Goal: Task Accomplishment & Management: Use online tool/utility

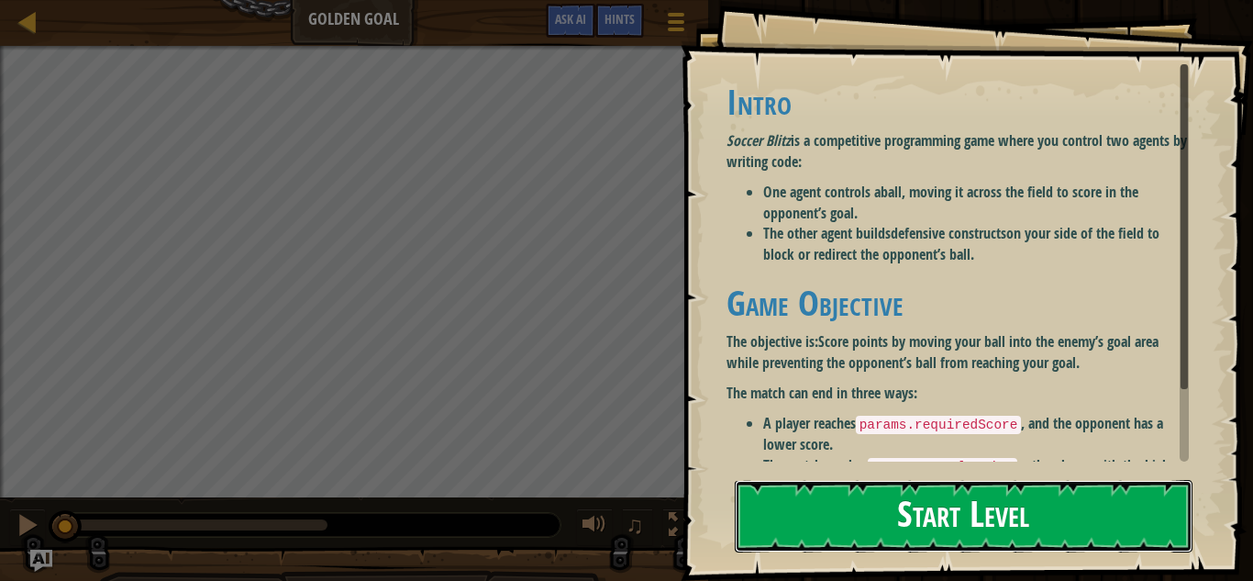
click at [883, 506] on button "Start Level" at bounding box center [964, 516] width 458 height 72
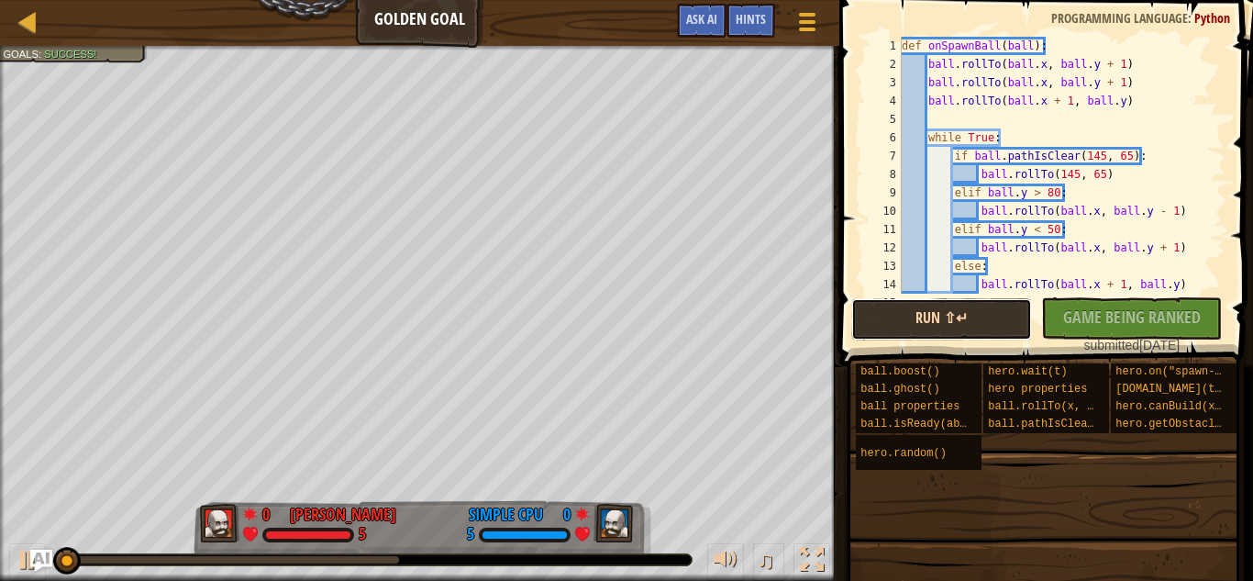
click at [879, 325] on button "Run ⇧↵" at bounding box center [941, 319] width 181 height 42
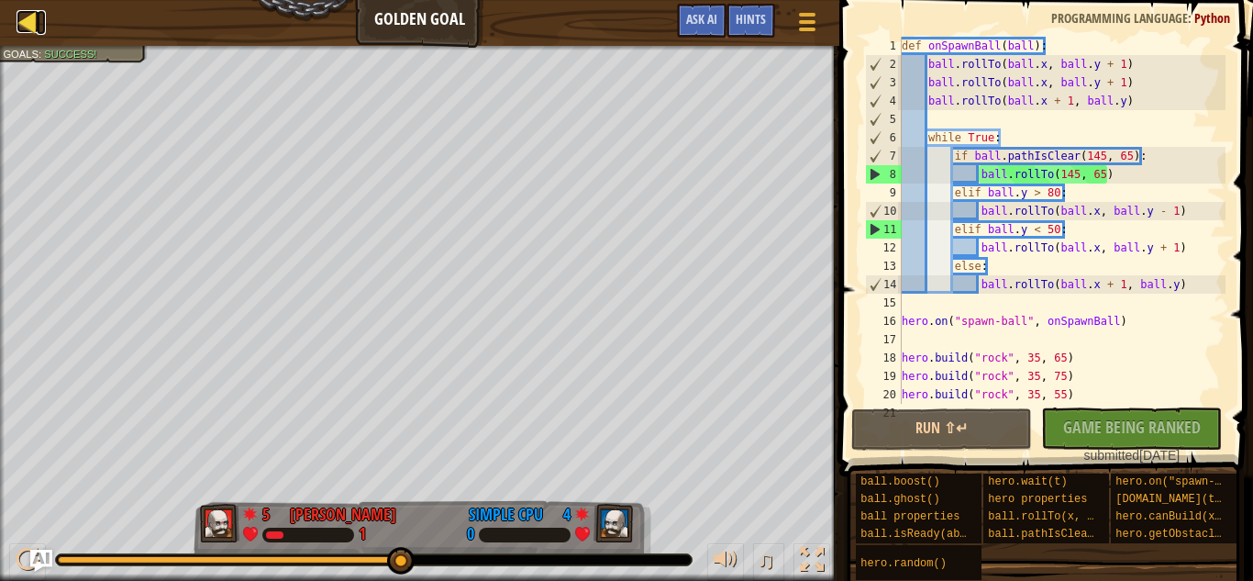
click at [31, 30] on div at bounding box center [28, 21] width 23 height 23
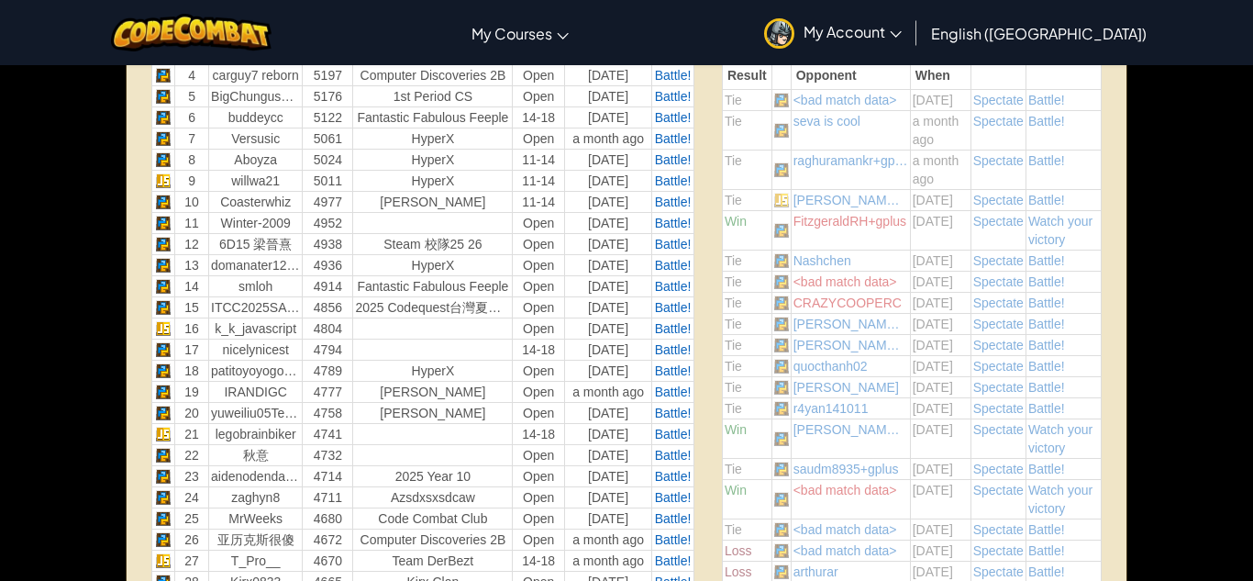
scroll to position [765, 0]
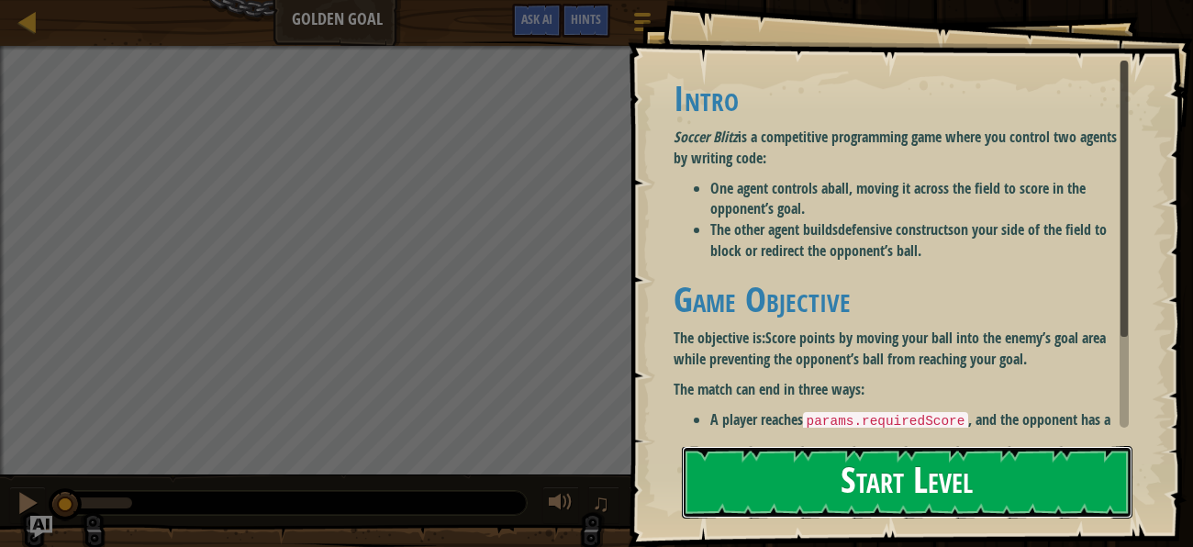
click at [1005, 469] on button "Start Level" at bounding box center [907, 482] width 450 height 72
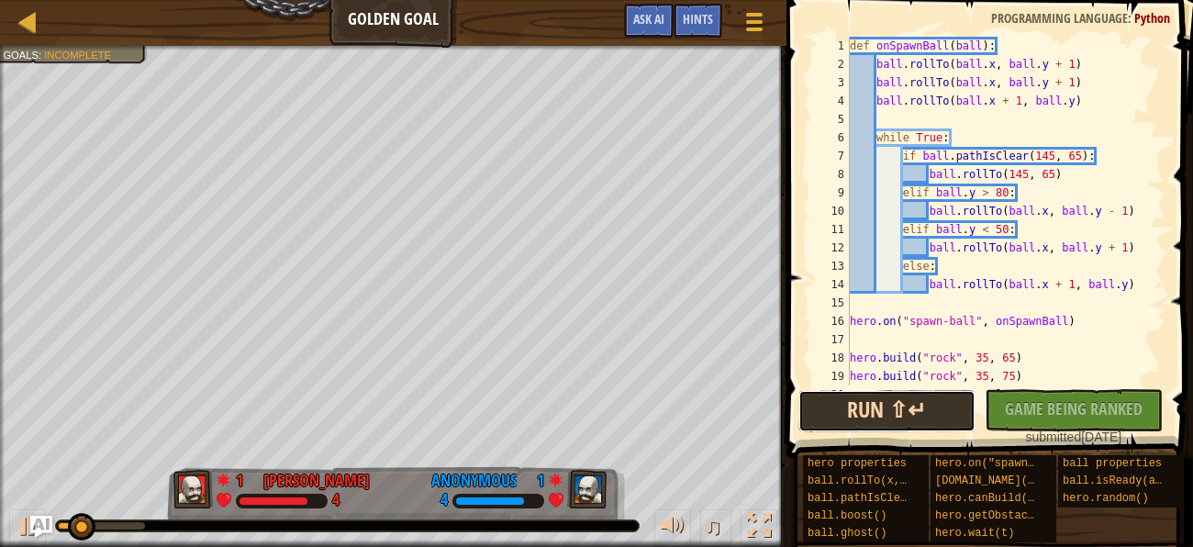
click at [897, 390] on button "Run ⇧↵" at bounding box center [886, 411] width 177 height 42
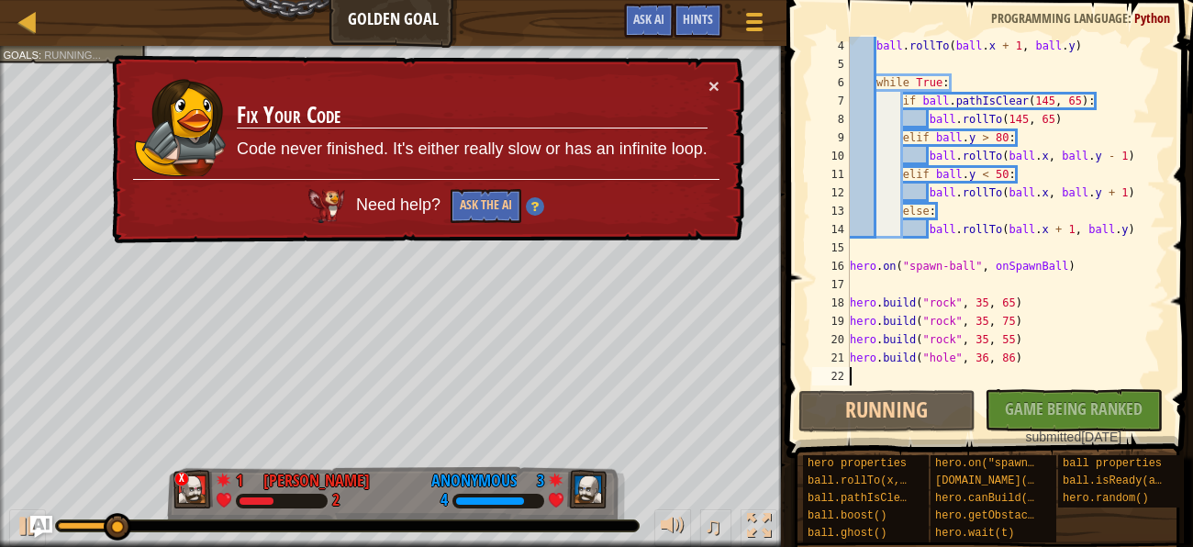
scroll to position [8, 0]
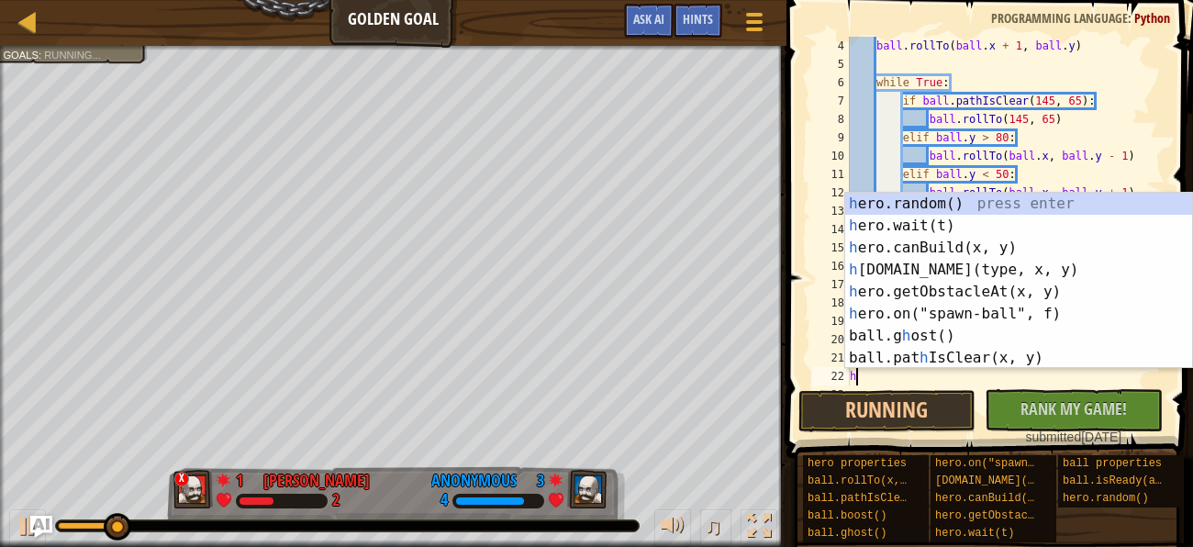
type textarea "h."
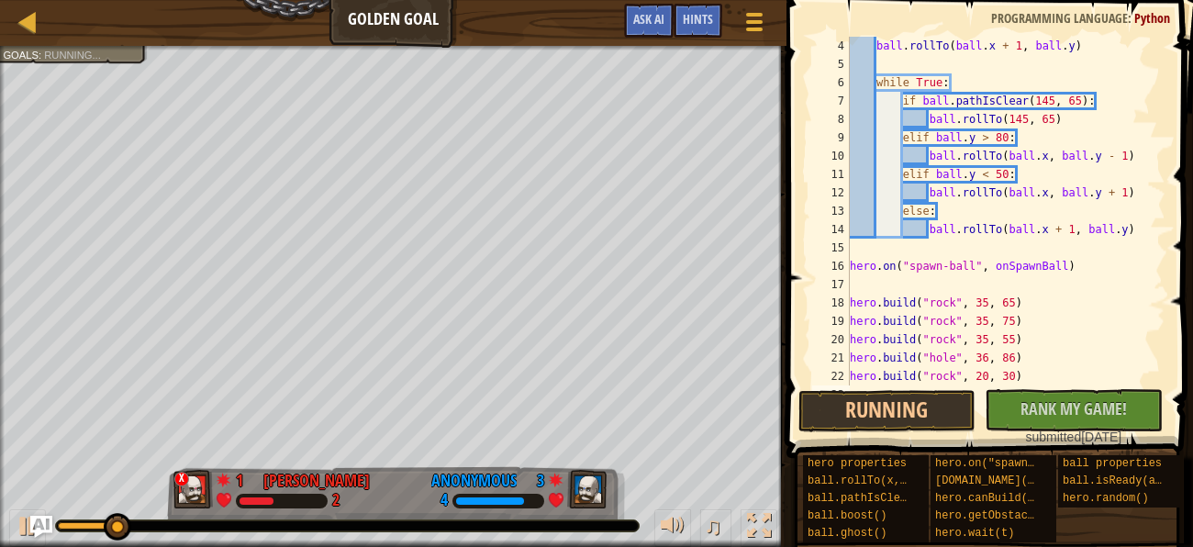
click at [952, 374] on div "ball . rollTo ( ball . x + 1 , ball . y ) while True : if ball . pathIsClear ( …" at bounding box center [1005, 229] width 319 height 385
click at [803, 418] on button "Running" at bounding box center [886, 411] width 177 height 42
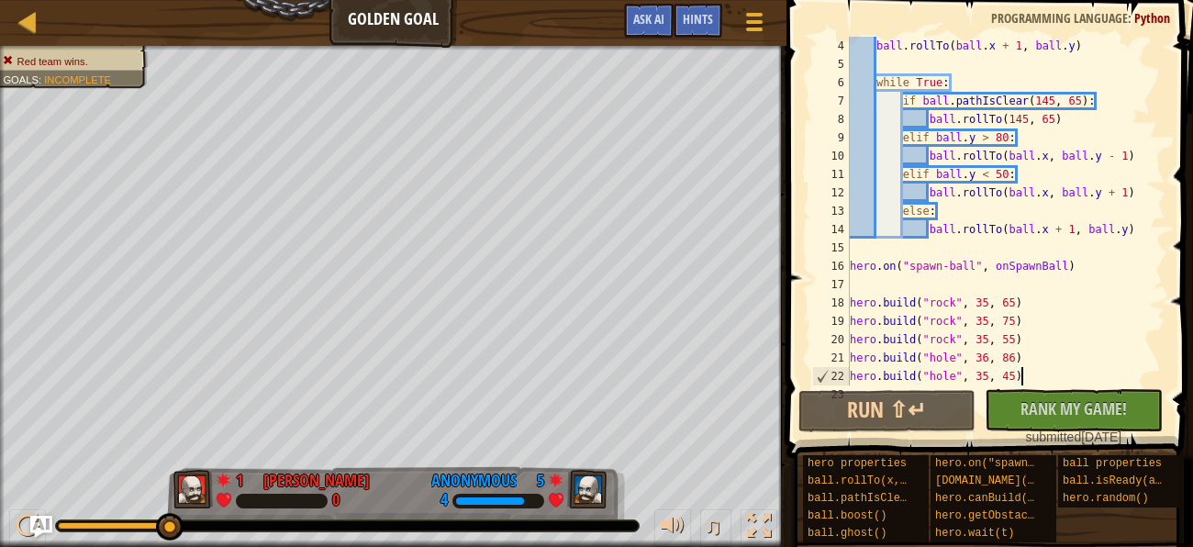
click at [1032, 374] on div "ball . rollTo ( ball . x + 1 , ball . y ) while True : if ball . pathIsClear ( …" at bounding box center [1005, 229] width 319 height 385
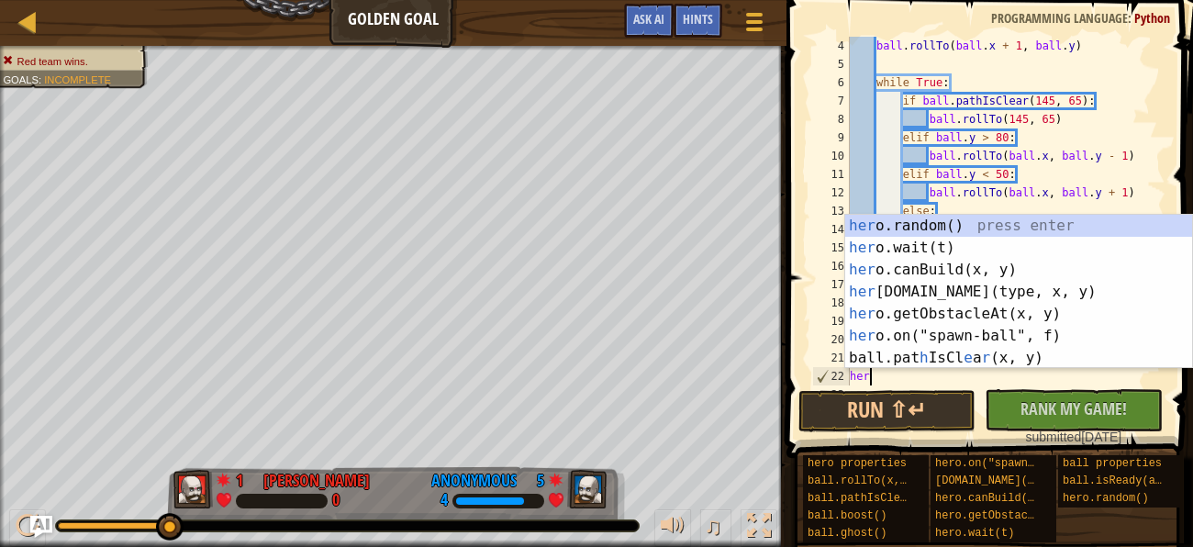
scroll to position [8, 0]
type textarea "h"
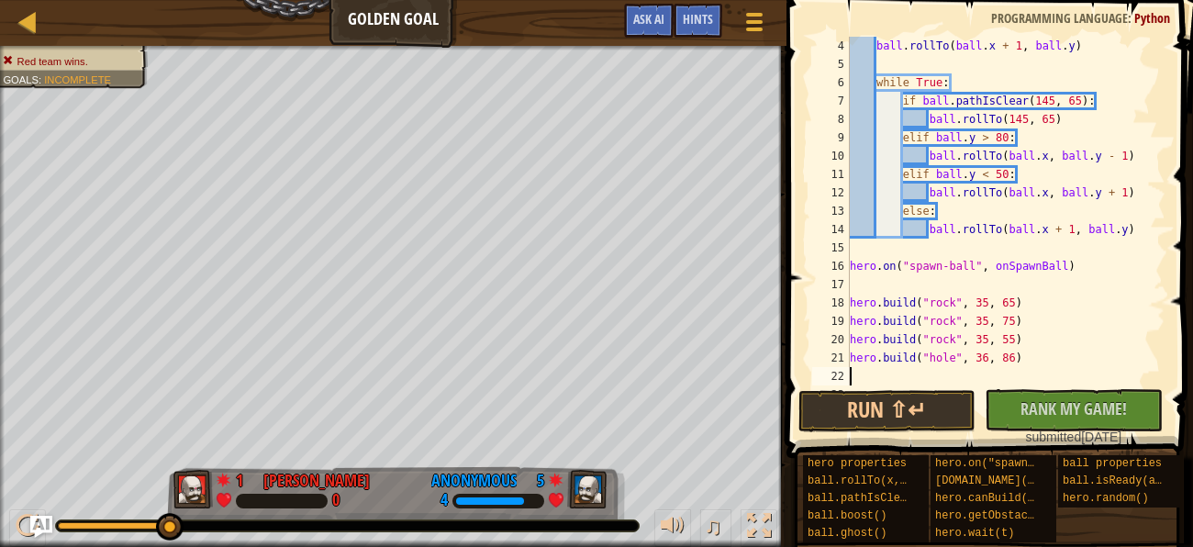
type textarea "h"
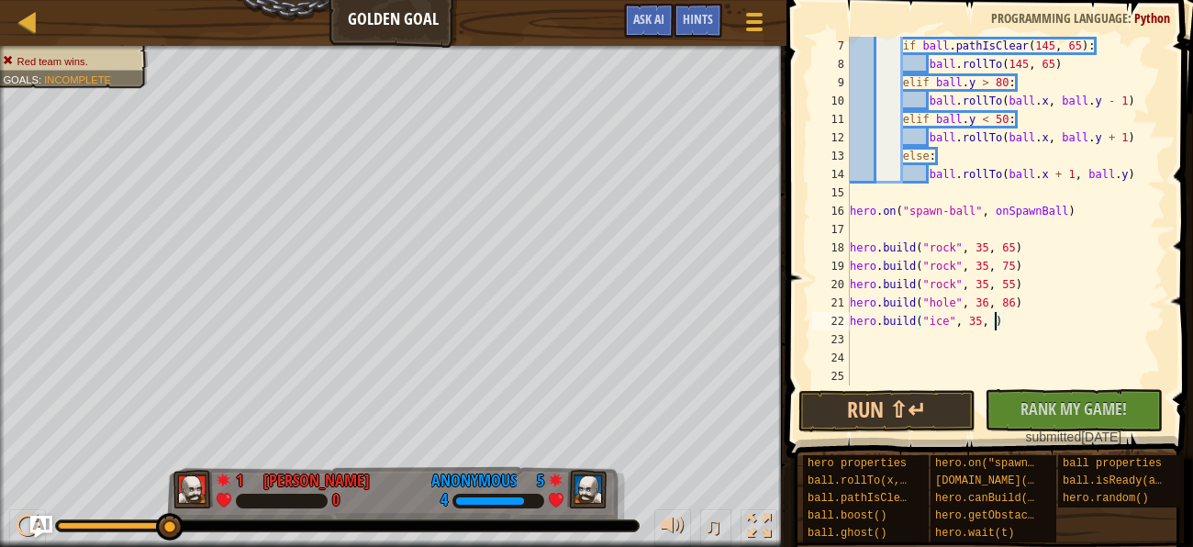
scroll to position [8, 12]
type textarea "hero.build("hole", 36, 86)"
type textarea "h"
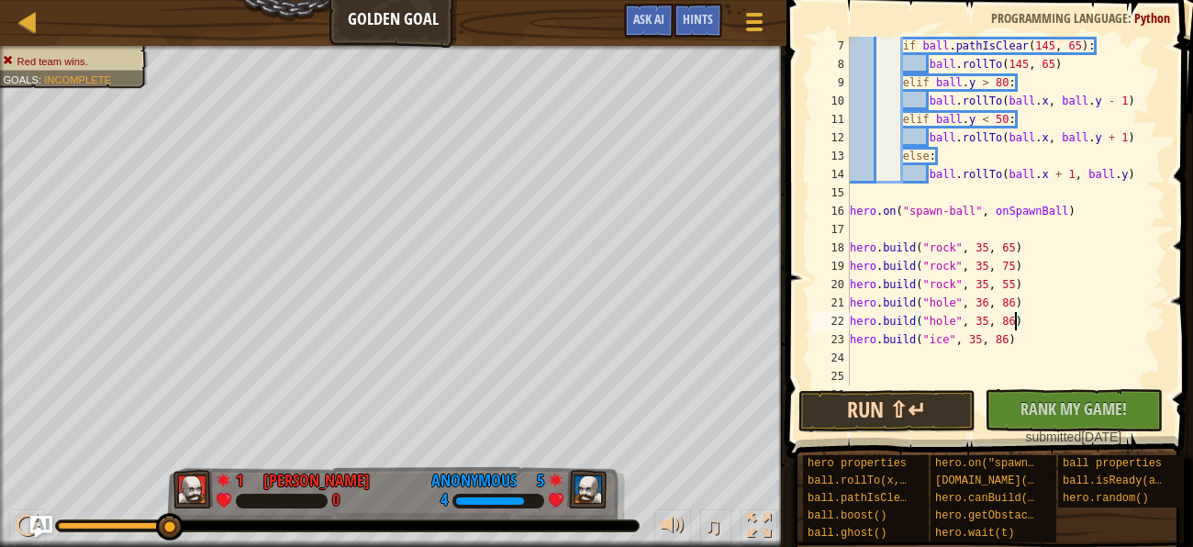
type textarea "hero.build("hole", 35, 86)"
click at [902, 410] on button "Run ⇧↵" at bounding box center [886, 411] width 177 height 42
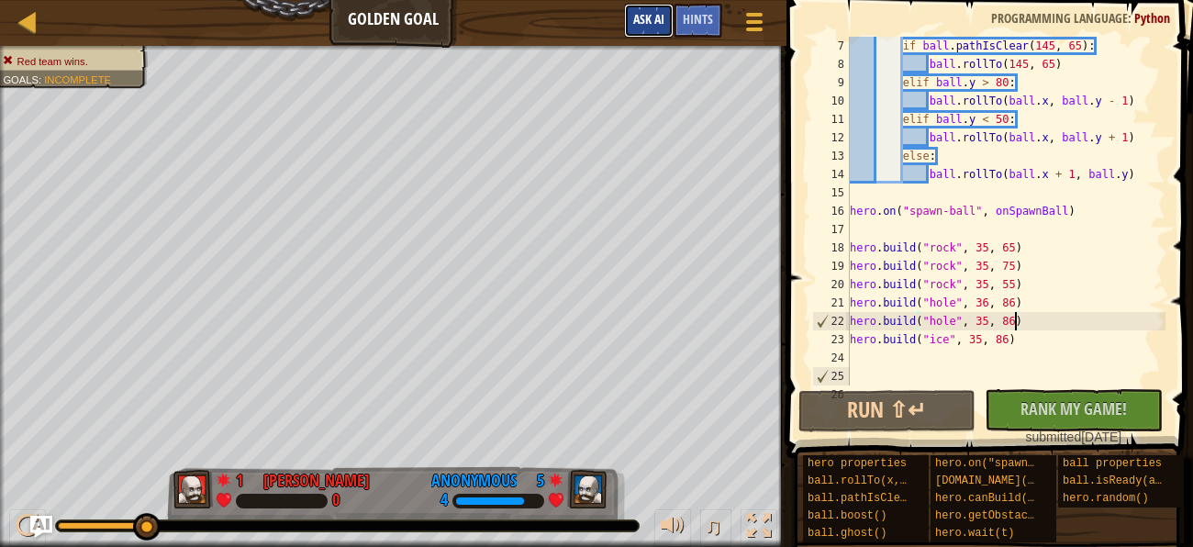
click at [641, 17] on span "Ask AI" at bounding box center [648, 18] width 31 height 17
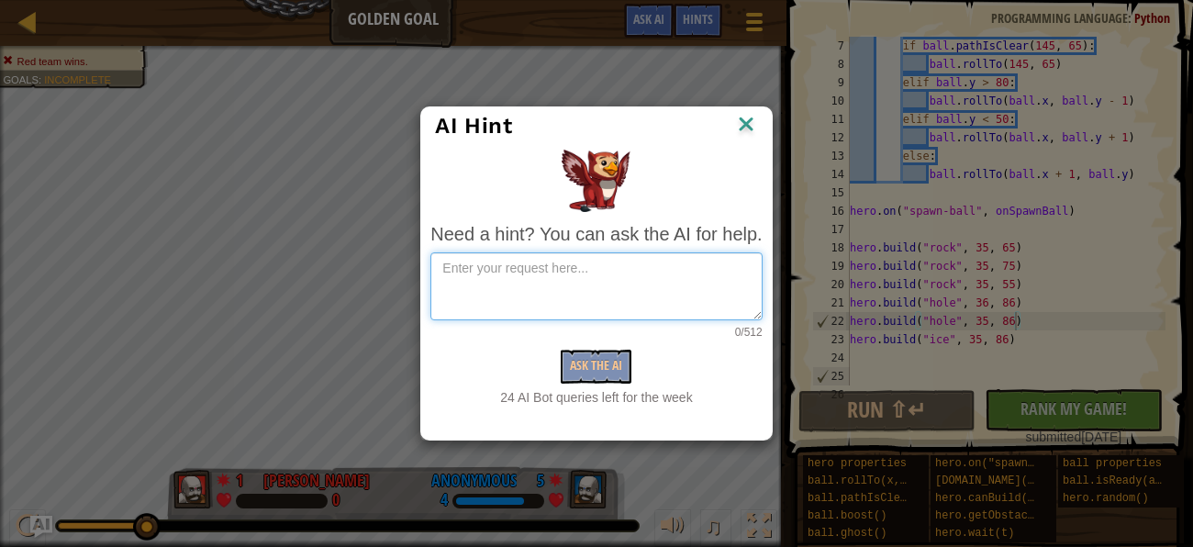
click at [632, 281] on textarea at bounding box center [595, 286] width 331 height 68
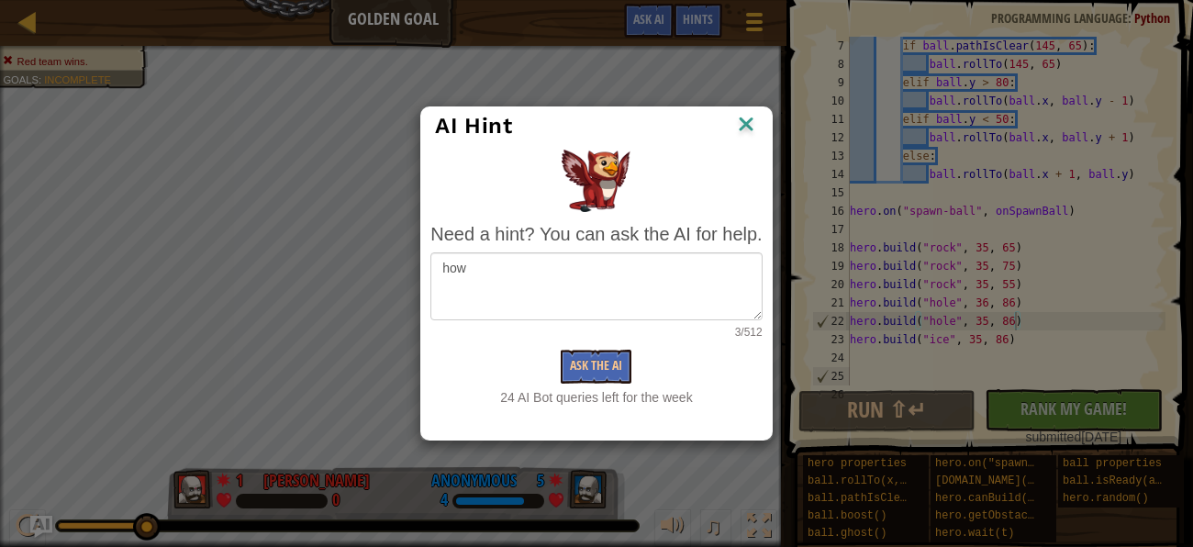
click at [646, 130] on div "AI Hint" at bounding box center [596, 126] width 322 height 28
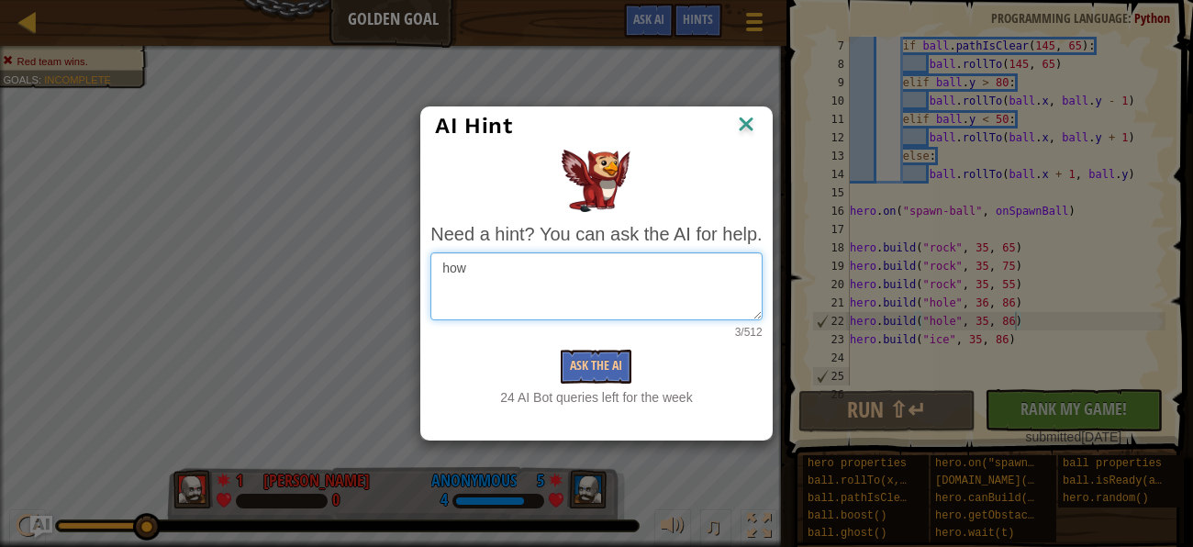
click at [586, 259] on textarea "how" at bounding box center [595, 286] width 331 height 68
type textarea "how do I beat a hard cpu"
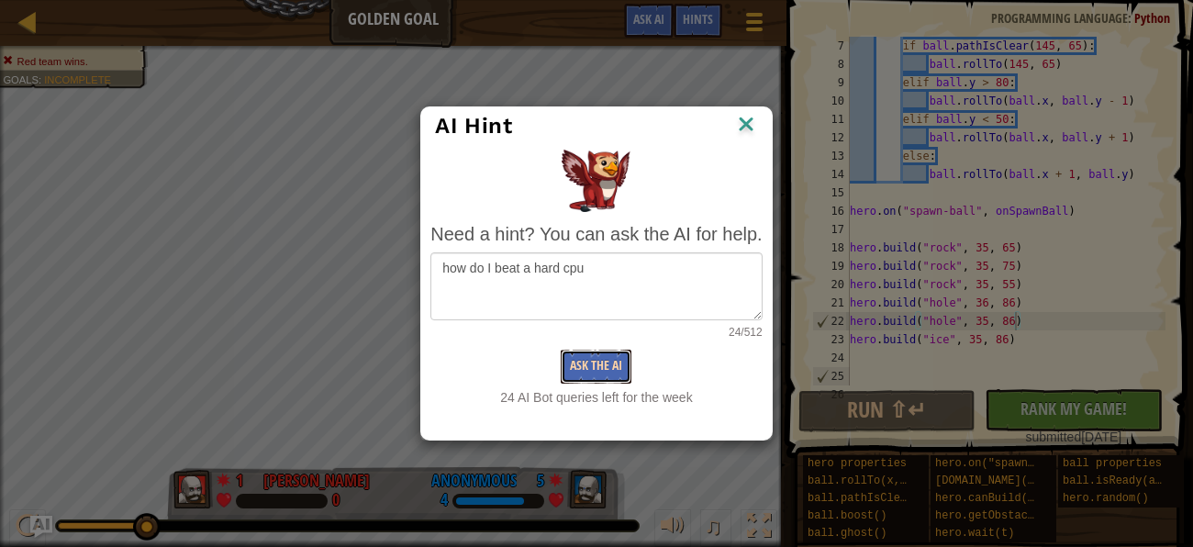
click at [604, 357] on button "Ask the AI" at bounding box center [596, 367] width 71 height 34
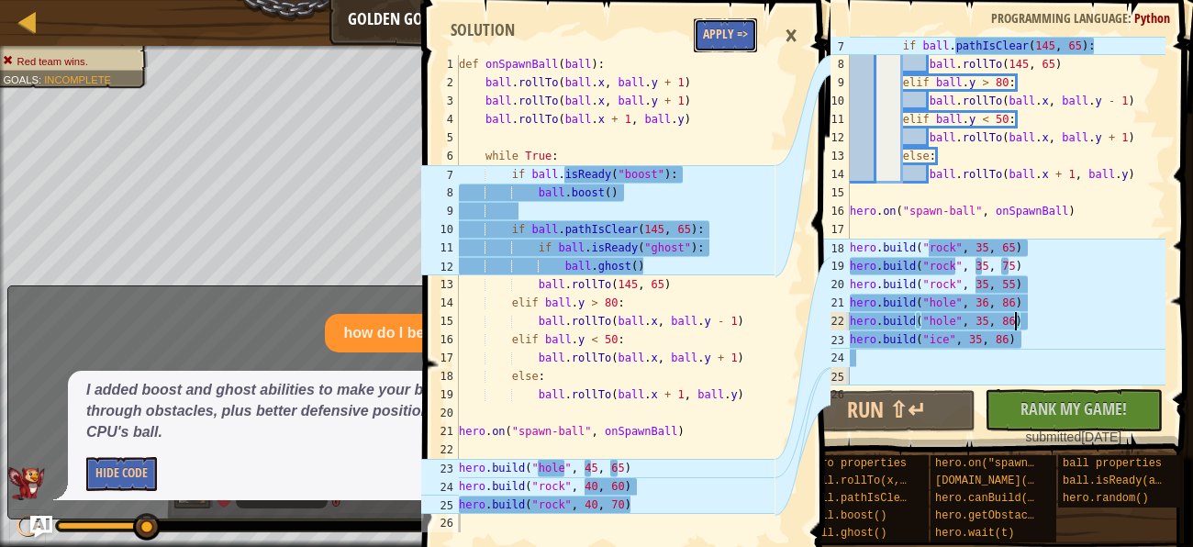
click at [726, 30] on button "Apply =>" at bounding box center [725, 35] width 63 height 34
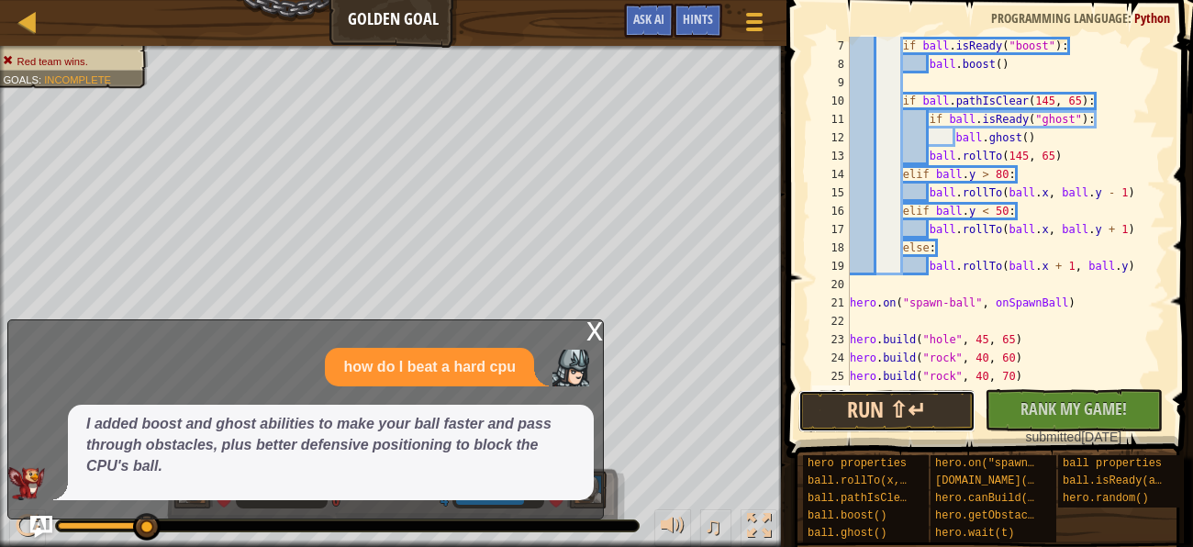
click at [926, 403] on button "Run ⇧↵" at bounding box center [886, 411] width 177 height 42
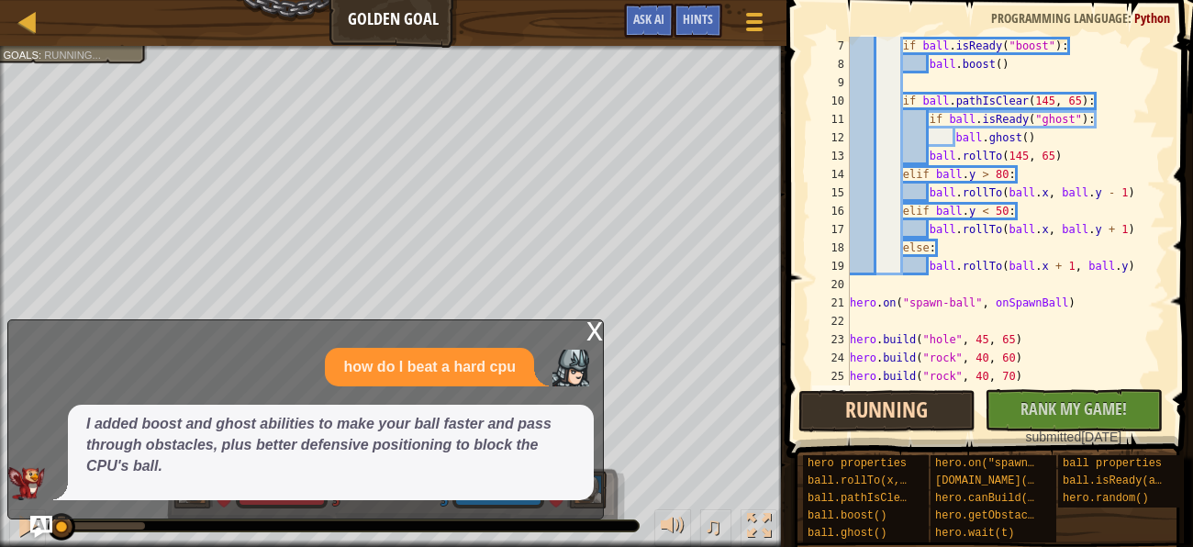
scroll to position [8, 0]
click at [591, 325] on div "x" at bounding box center [594, 329] width 17 height 18
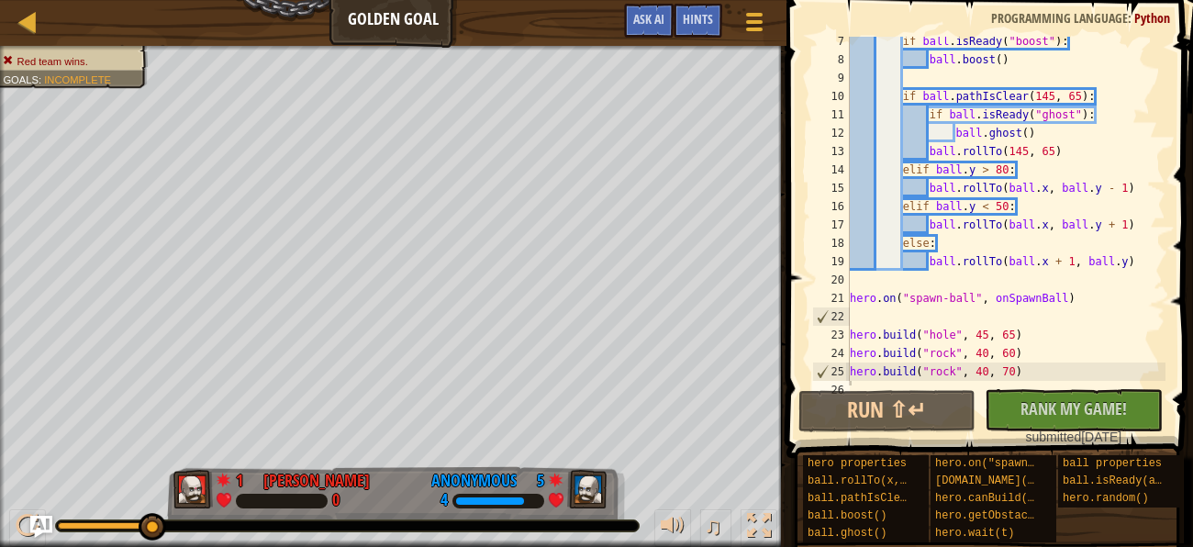
scroll to position [0, 0]
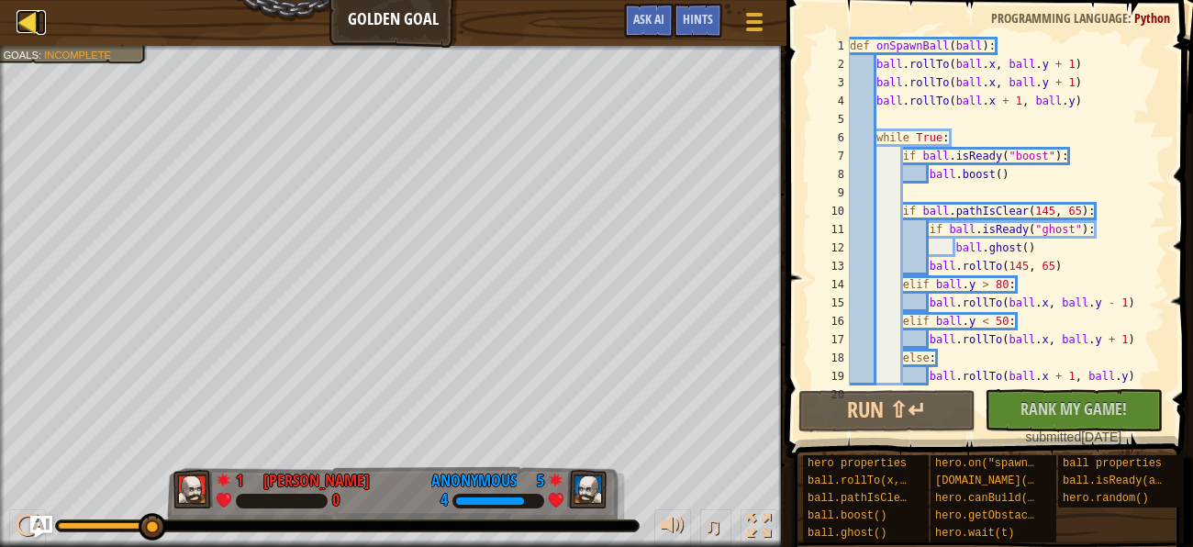
click at [29, 24] on div at bounding box center [28, 21] width 23 height 23
